Goal: Transaction & Acquisition: Purchase product/service

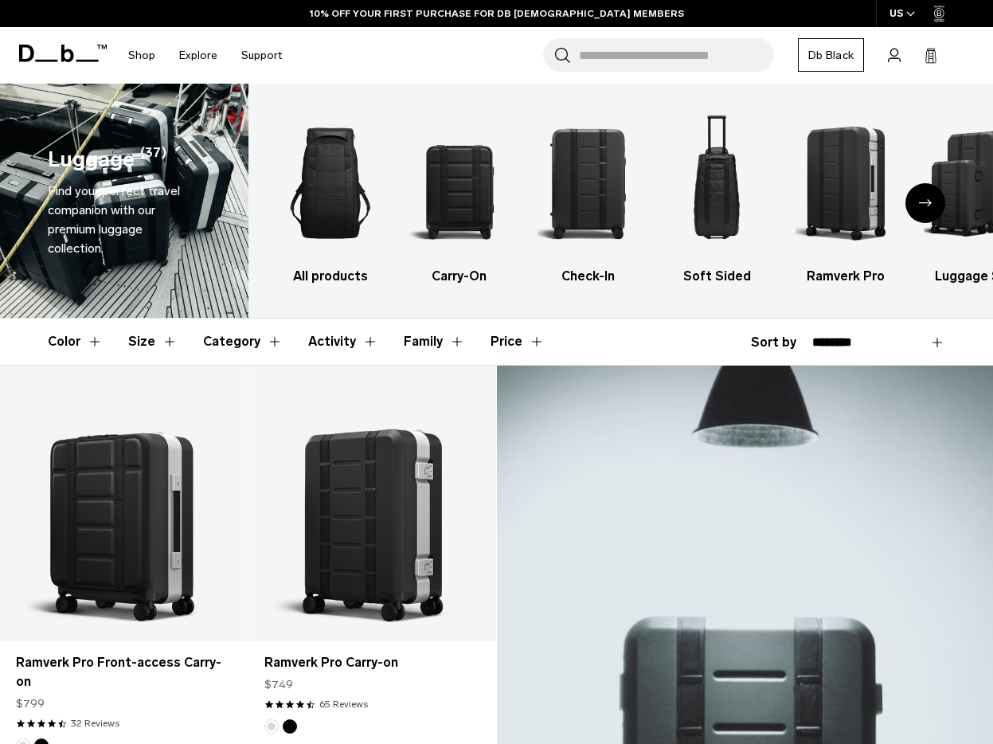
click at [154, 345] on button "Size" at bounding box center [152, 341] width 49 height 46
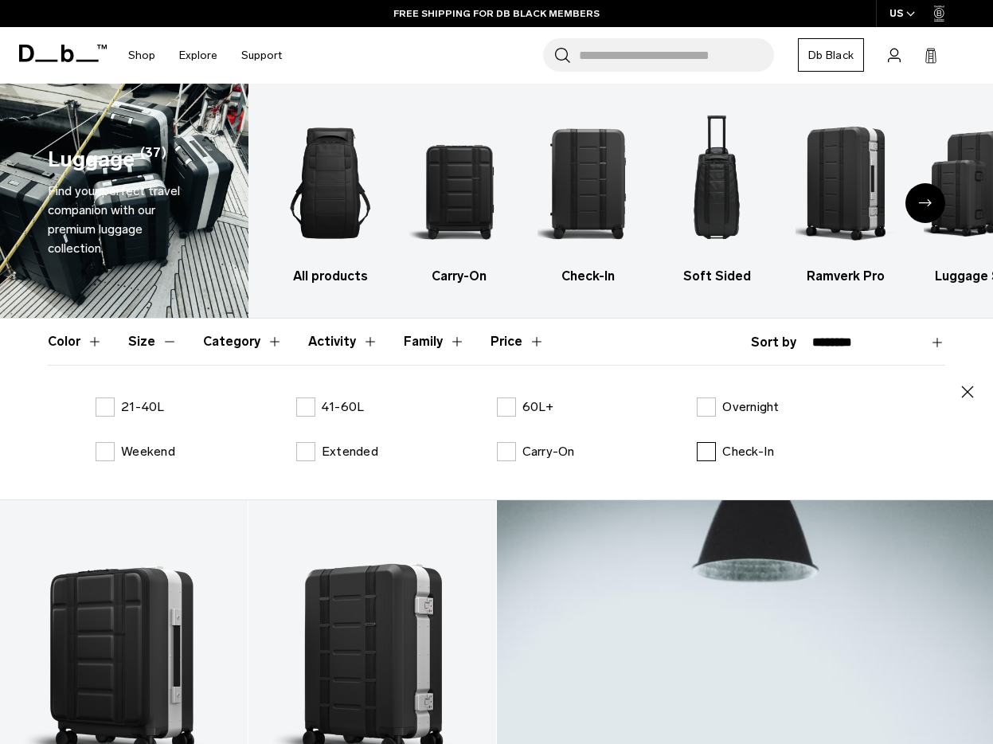
click at [753, 457] on p "Check-In" at bounding box center [748, 451] width 52 height 19
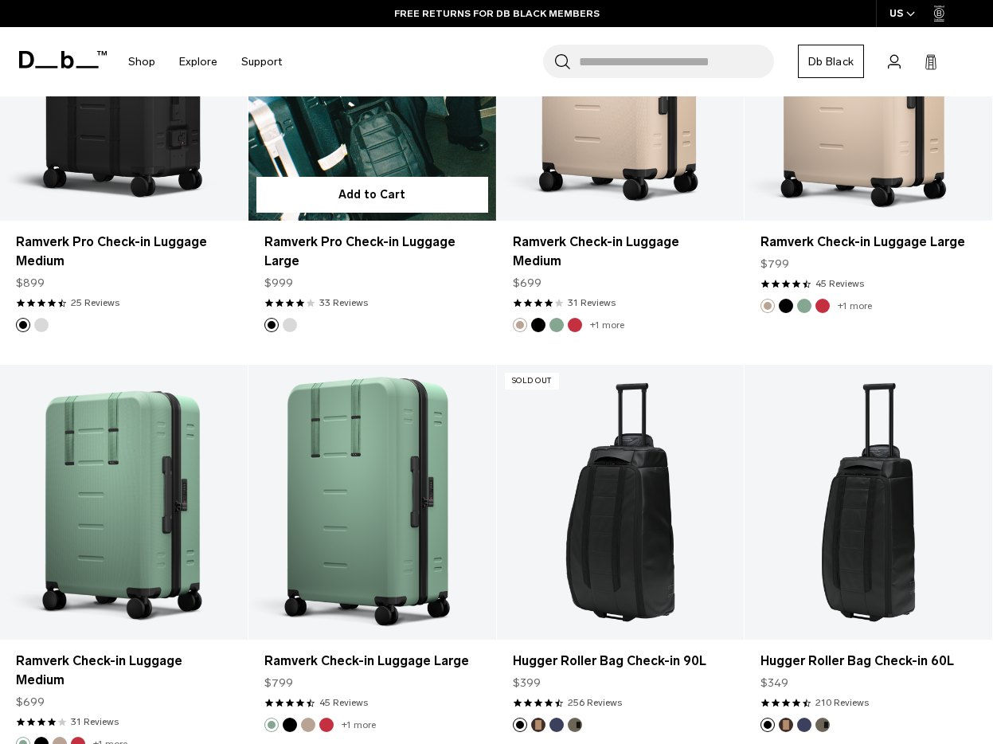
scroll to position [1272, 0]
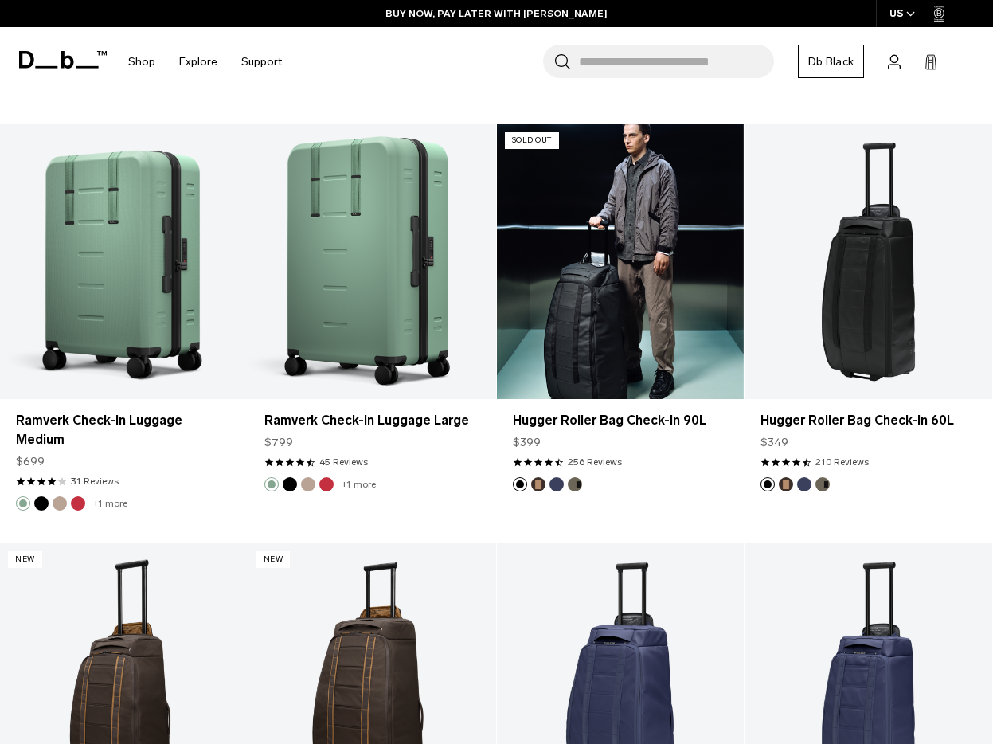
click at [659, 349] on link "Hugger Roller Bag Check-in 90L" at bounding box center [621, 261] width 248 height 275
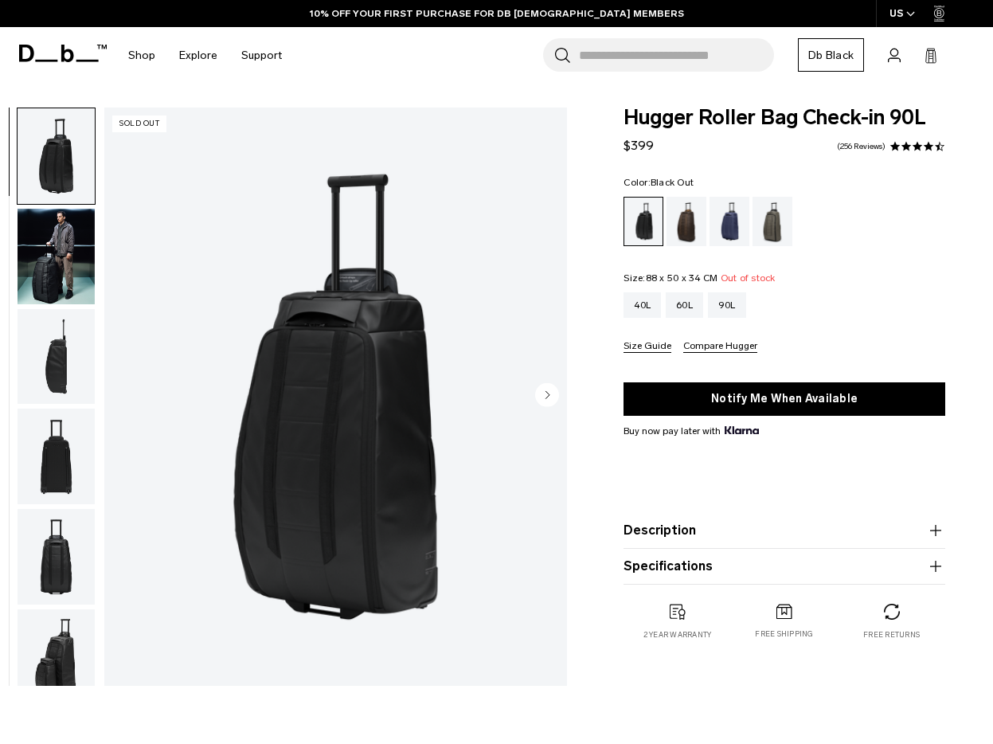
click at [59, 362] on img "button" at bounding box center [56, 357] width 77 height 96
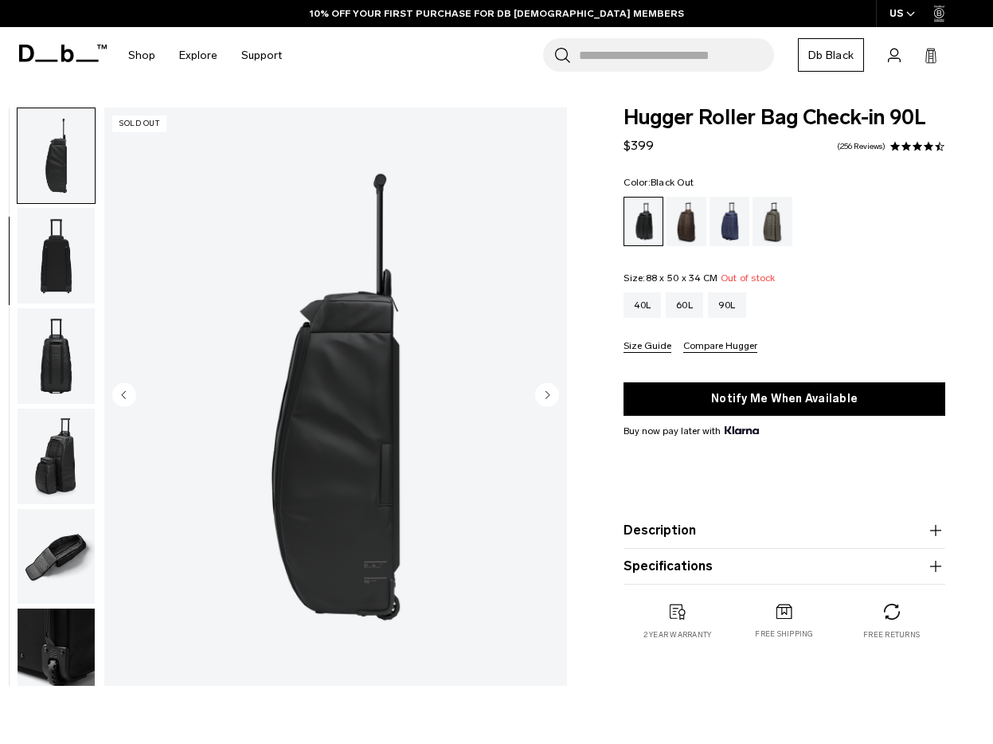
click at [56, 361] on img "button" at bounding box center [56, 356] width 77 height 96
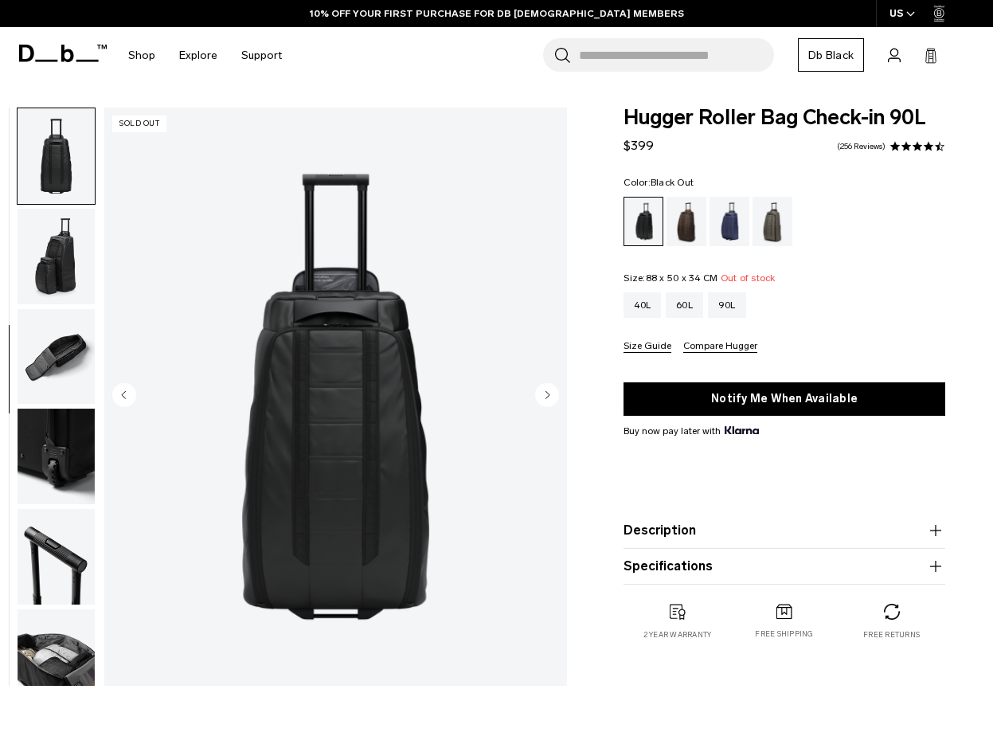
click at [56, 361] on img "button" at bounding box center [56, 357] width 77 height 96
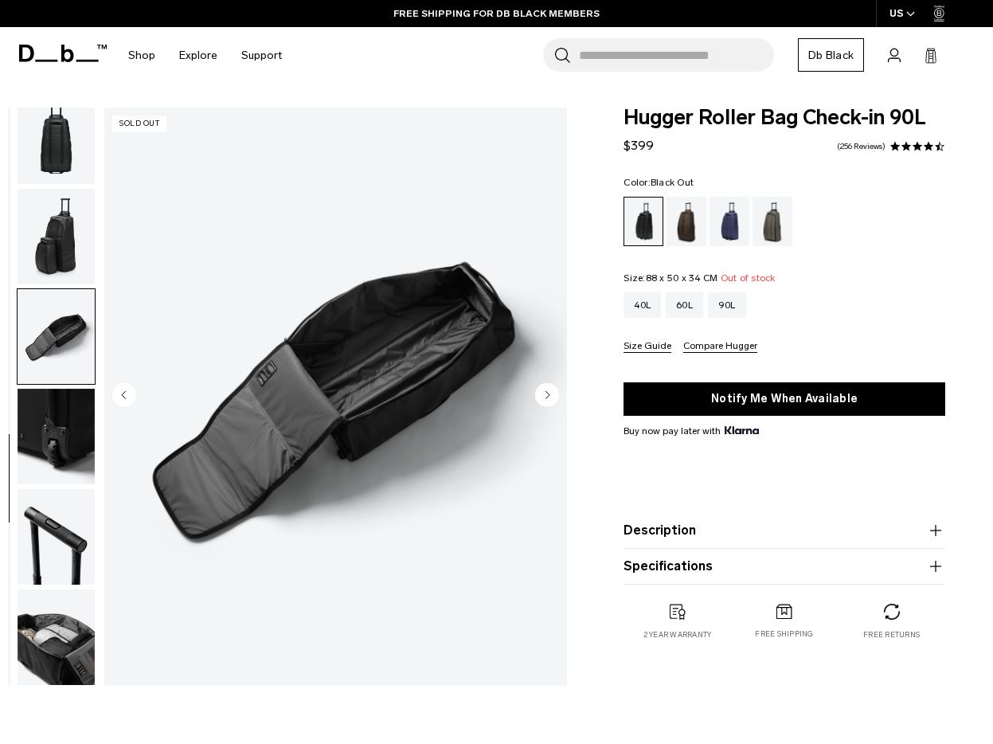
click at [72, 437] on img "button" at bounding box center [56, 437] width 77 height 96
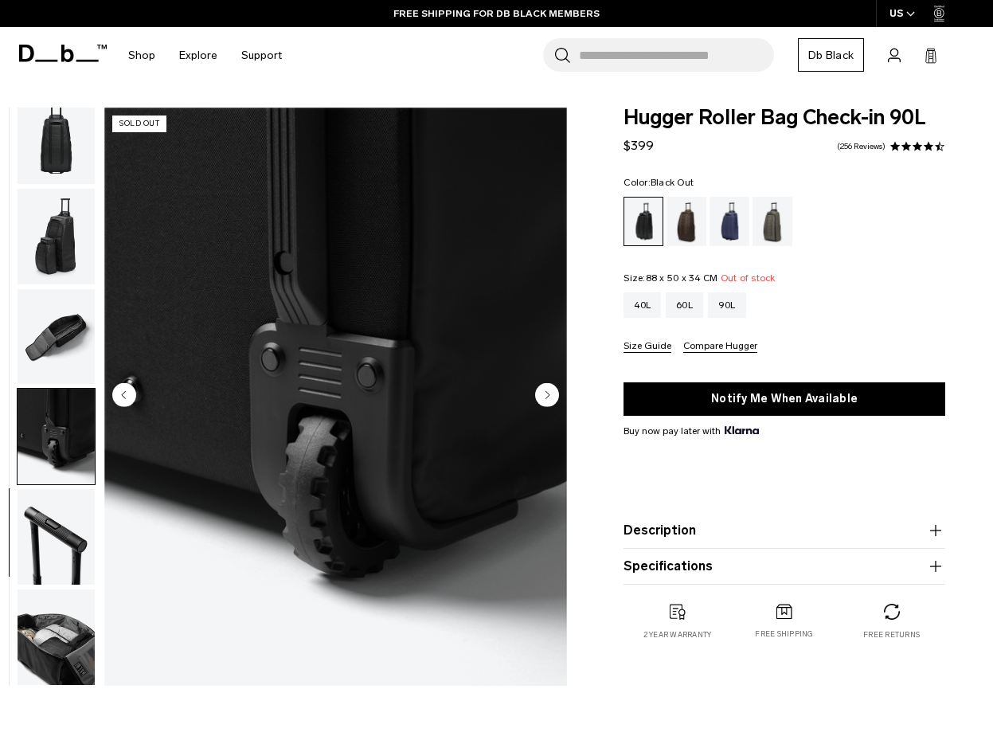
click at [70, 513] on img "button" at bounding box center [56, 537] width 77 height 96
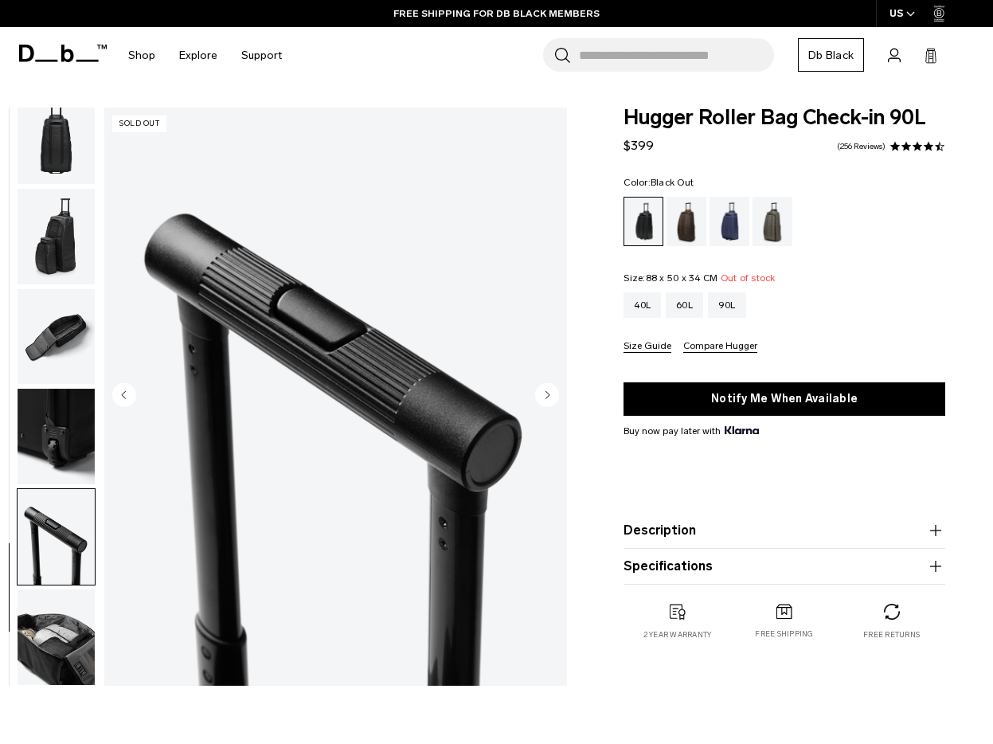
click at [68, 625] on img "button" at bounding box center [56, 637] width 77 height 96
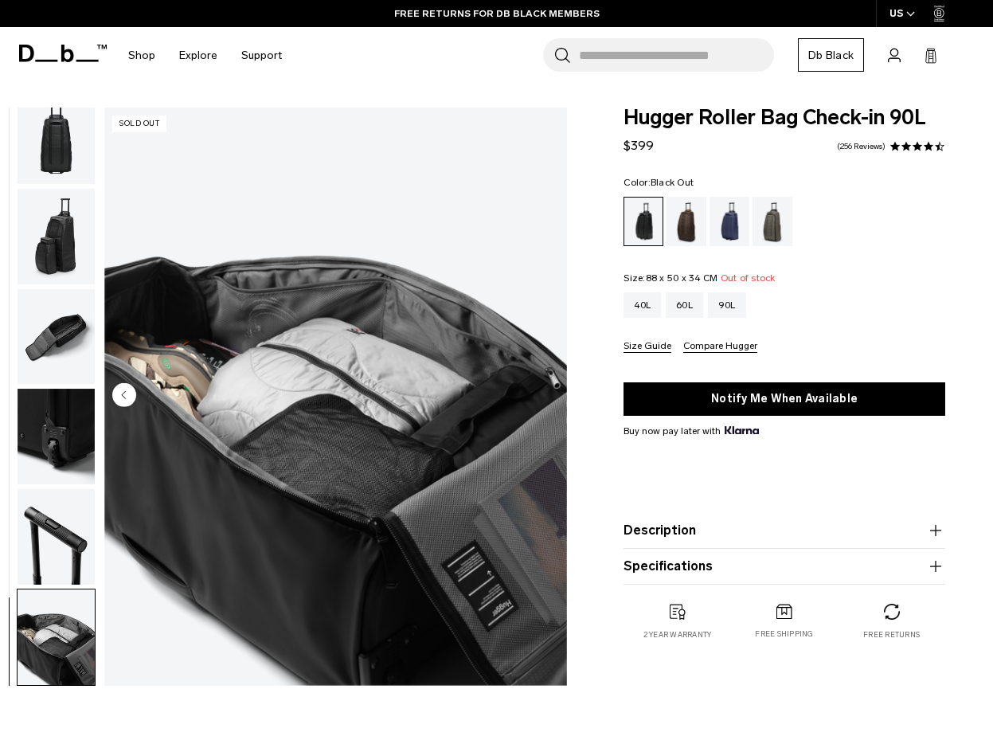
click at [67, 338] on img "button" at bounding box center [56, 337] width 77 height 96
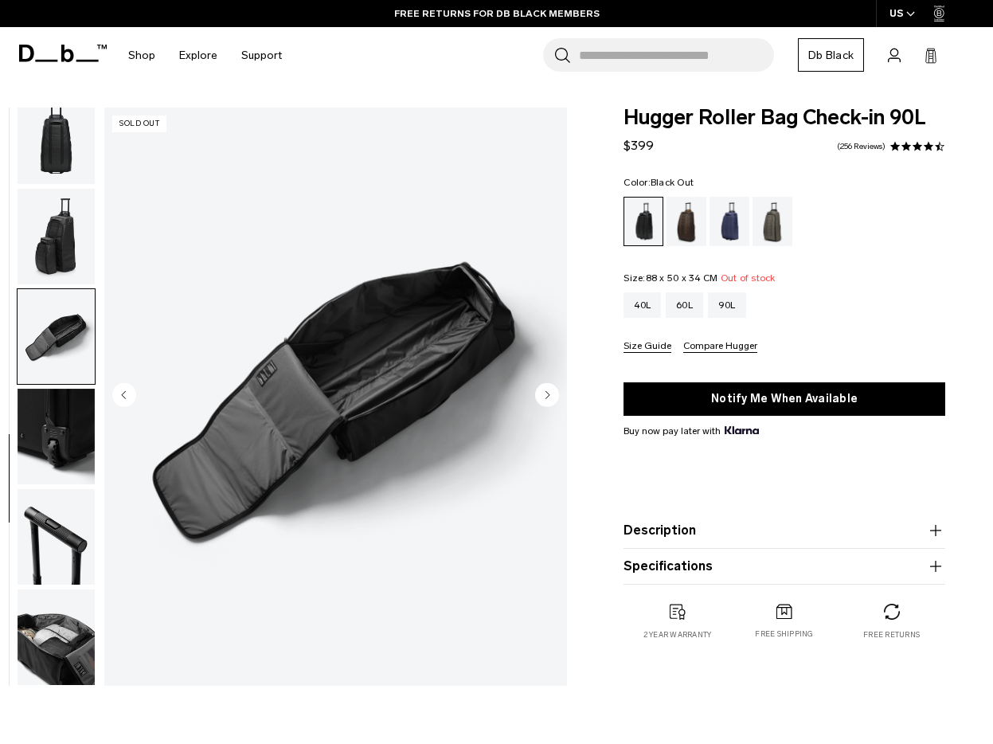
click at [63, 227] on img "button" at bounding box center [56, 237] width 77 height 96
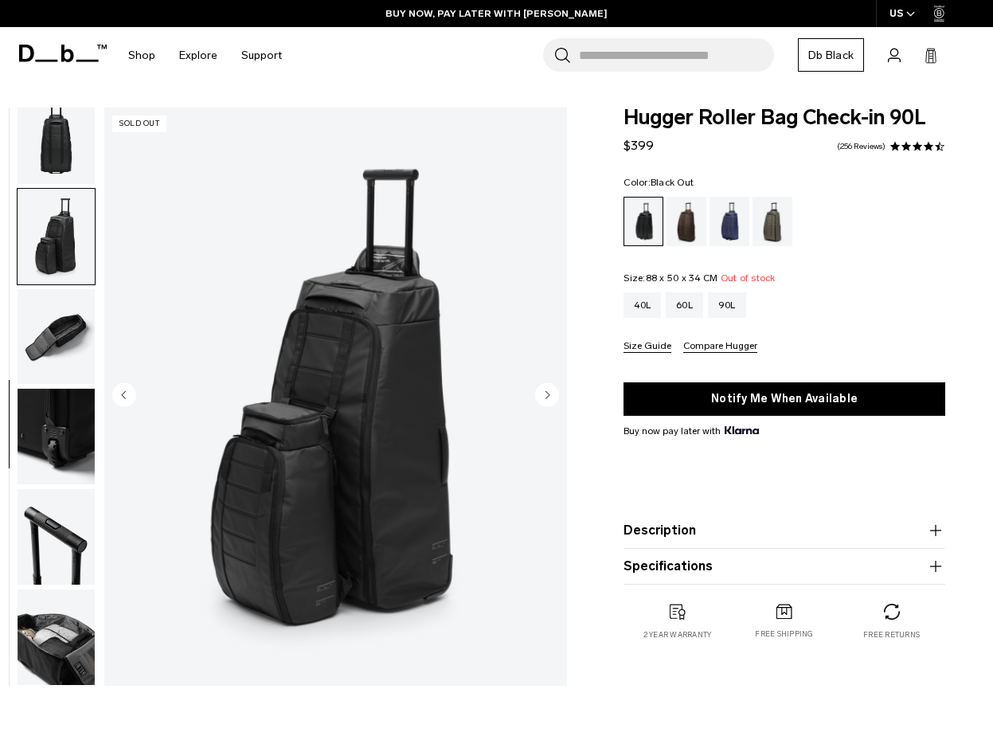
click at [41, 331] on img "button" at bounding box center [56, 337] width 77 height 96
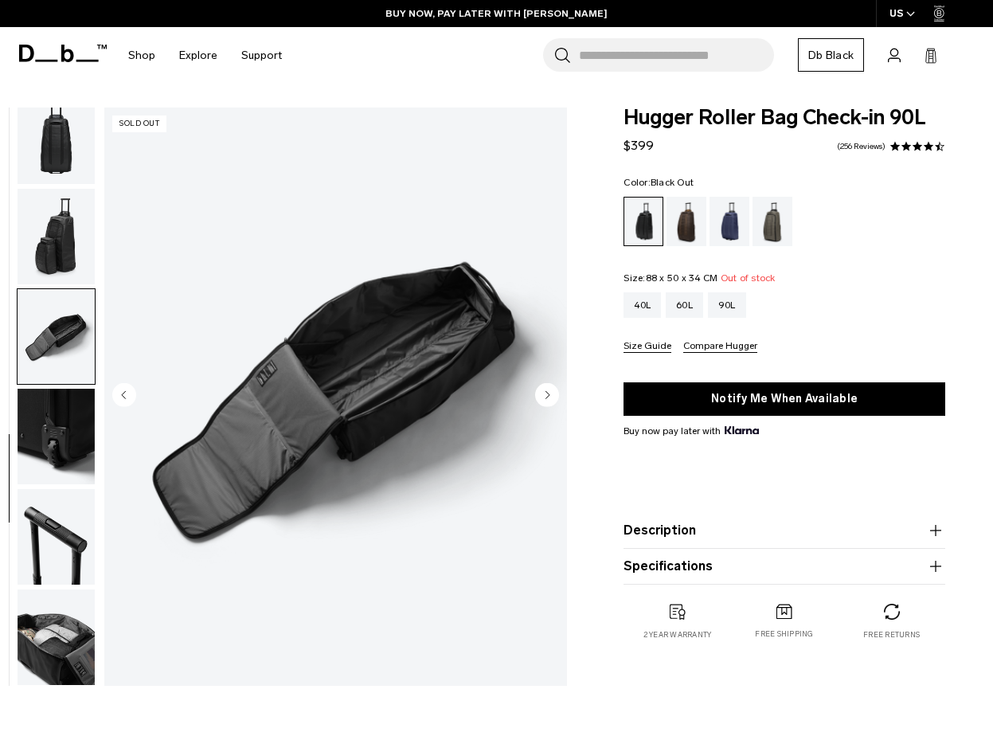
drag, startPoint x: 72, startPoint y: 232, endPoint x: 57, endPoint y: 182, distance: 52.4
click at [72, 232] on img "button" at bounding box center [56, 237] width 77 height 96
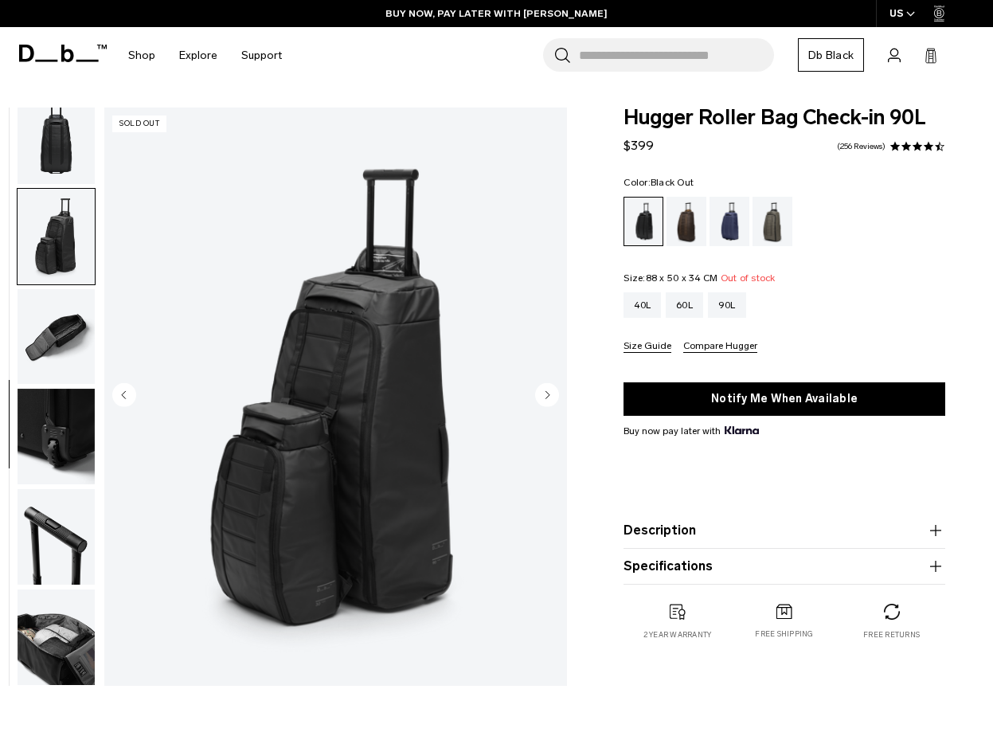
click at [49, 146] on img "button" at bounding box center [56, 136] width 77 height 96
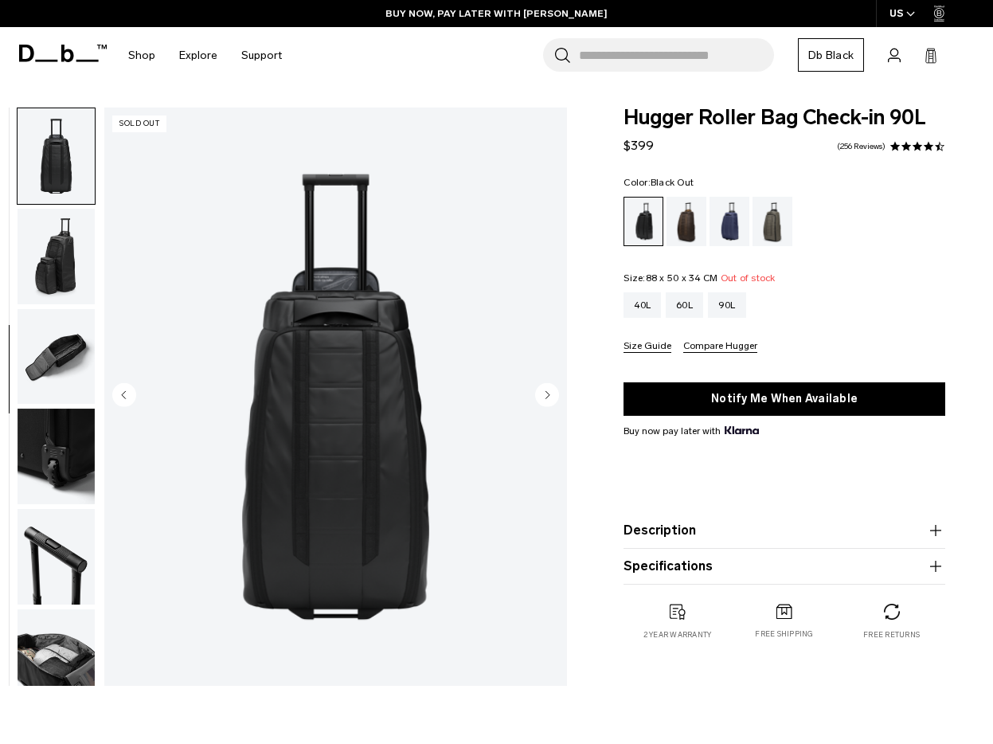
scroll to position [0, 0]
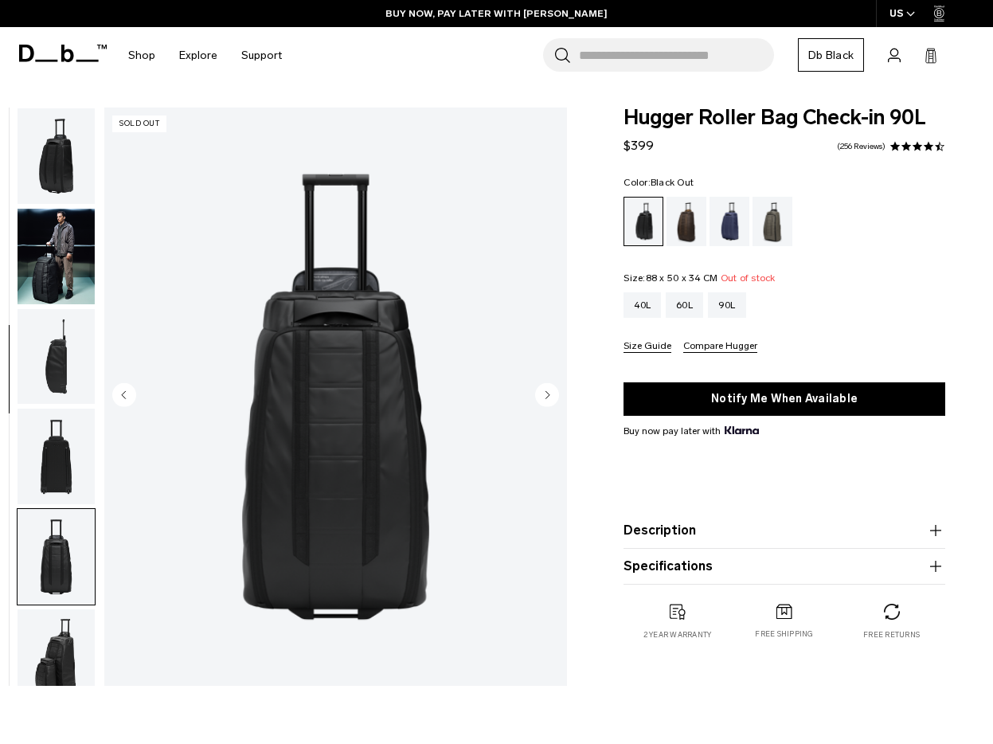
click at [49, 165] on img "button" at bounding box center [56, 156] width 77 height 96
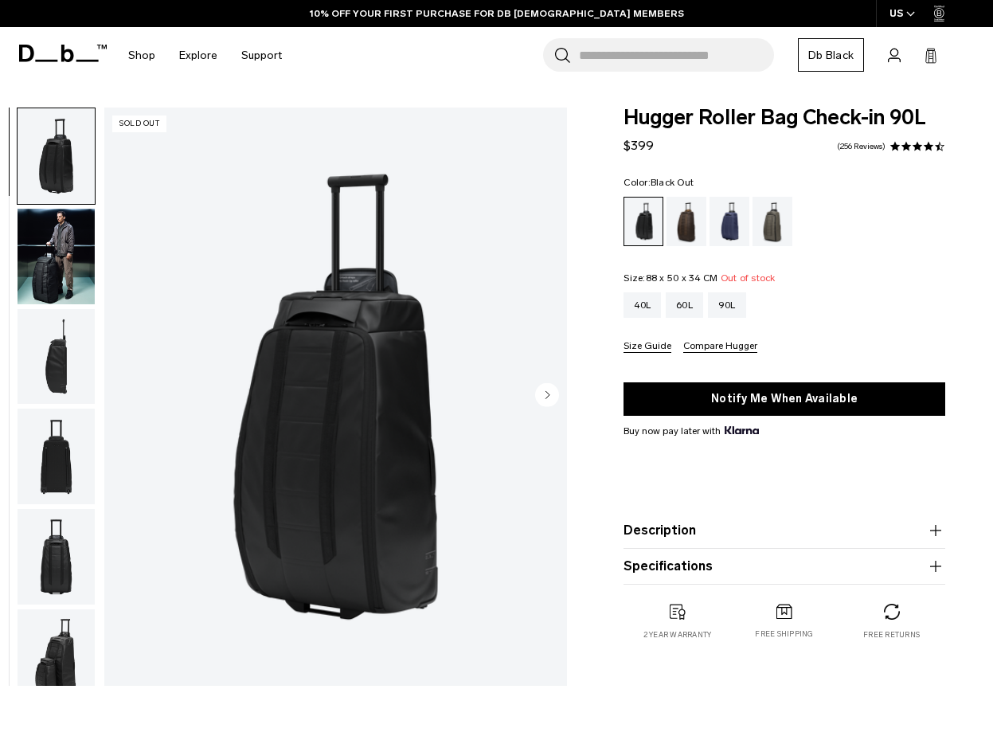
drag, startPoint x: 797, startPoint y: 228, endPoint x: 783, endPoint y: 231, distance: 14.7
click at [796, 228] on ul at bounding box center [784, 221] width 322 height 49
click at [782, 231] on div "Forest Green" at bounding box center [772, 221] width 41 height 49
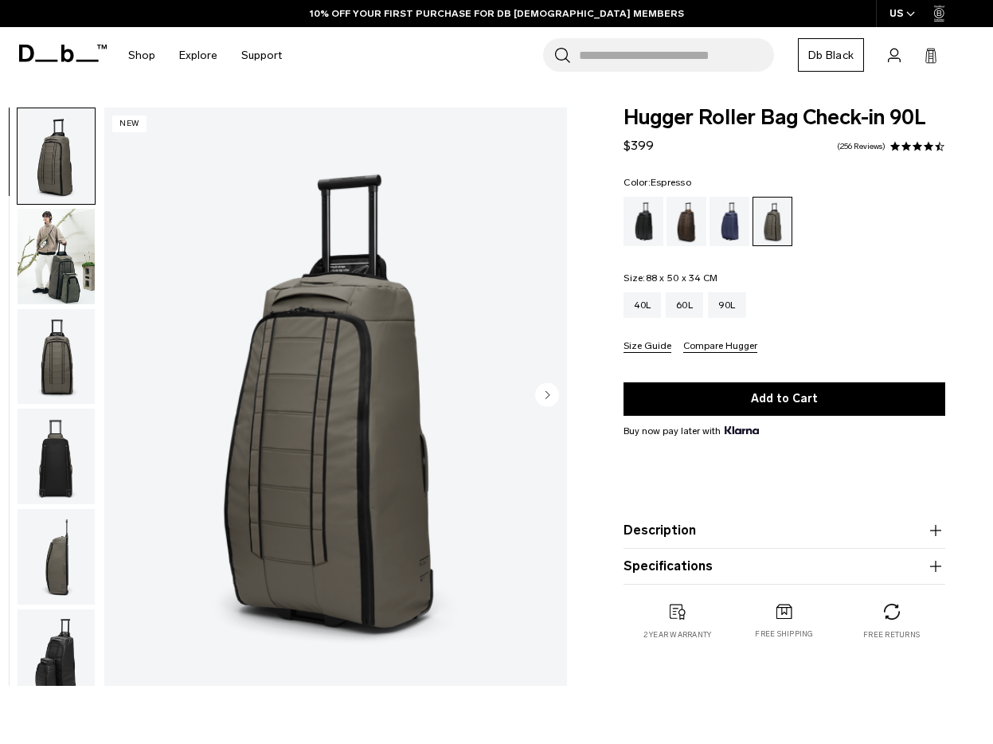
click at [694, 236] on div "Espresso" at bounding box center [686, 221] width 41 height 49
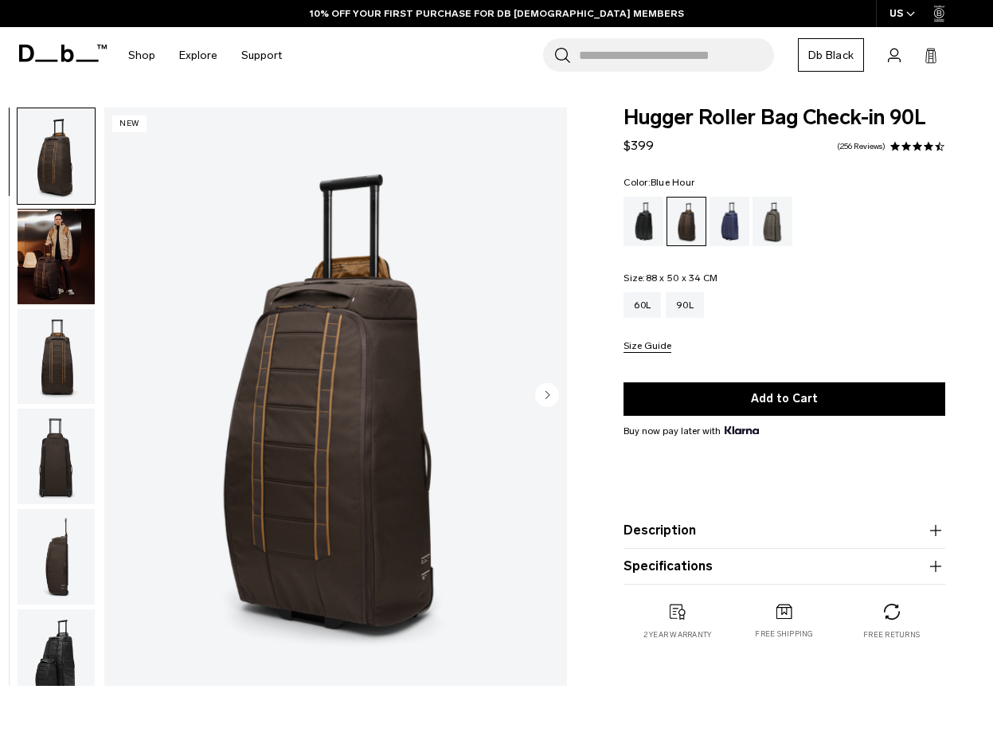
click at [713, 235] on div "Blue Hour" at bounding box center [729, 221] width 41 height 49
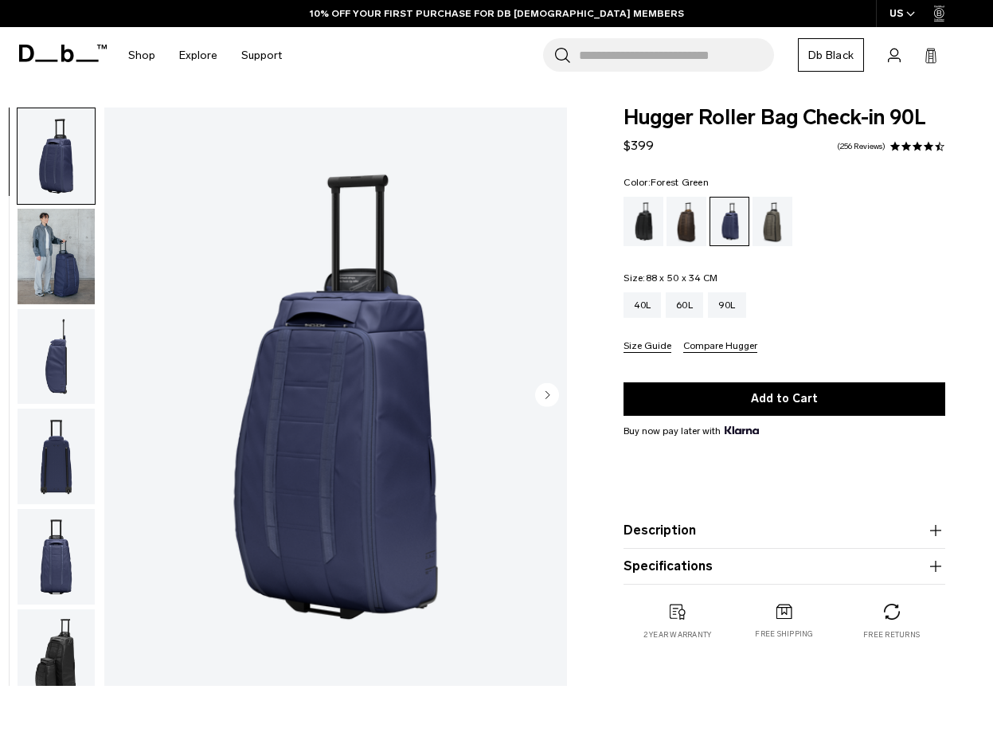
click at [765, 230] on div "Forest Green" at bounding box center [772, 221] width 41 height 49
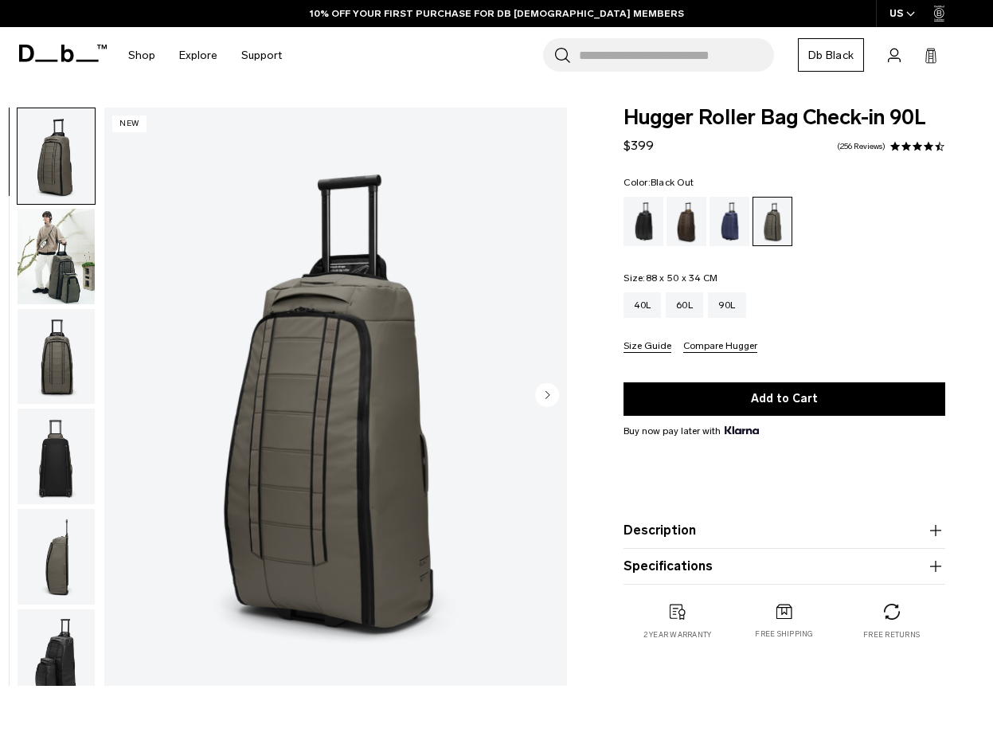
click at [640, 230] on div "Black Out" at bounding box center [643, 221] width 41 height 49
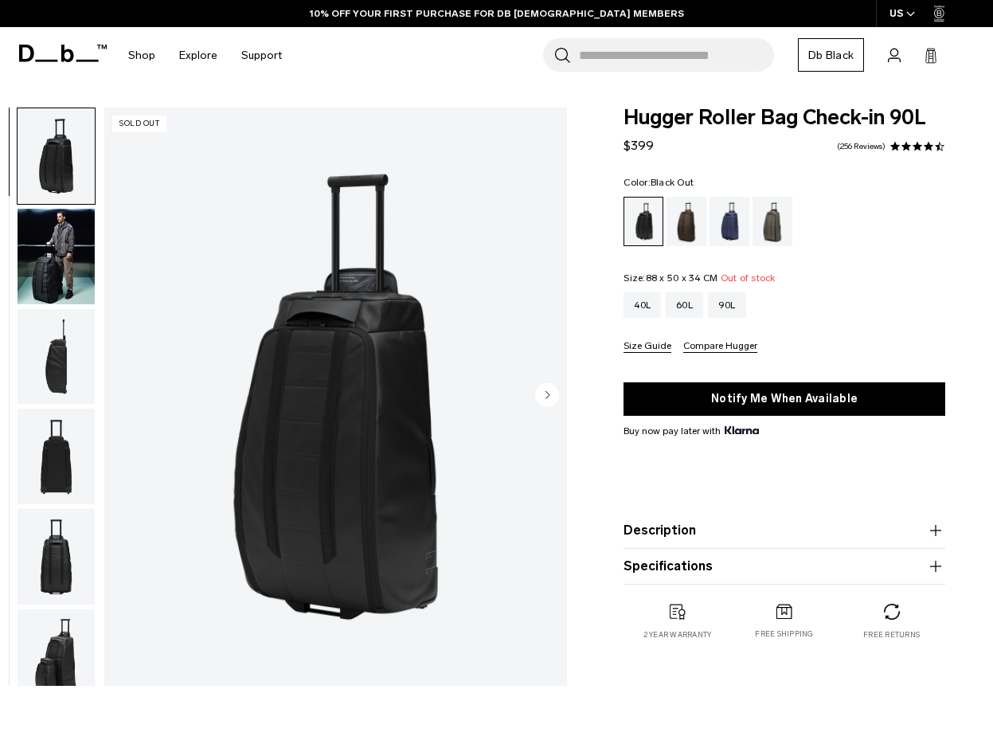
click at [46, 261] on img "button" at bounding box center [56, 257] width 77 height 96
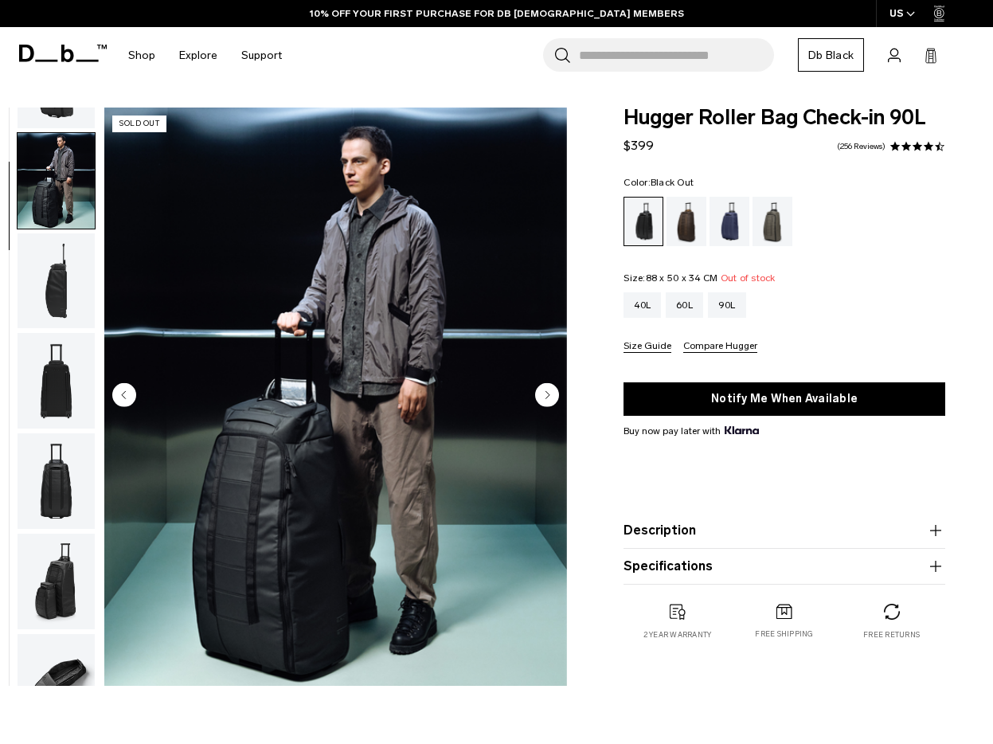
scroll to position [100, 0]
